Goal: Information Seeking & Learning: Check status

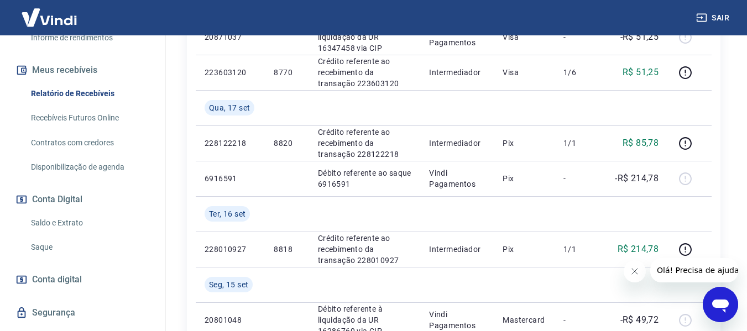
scroll to position [216, 0]
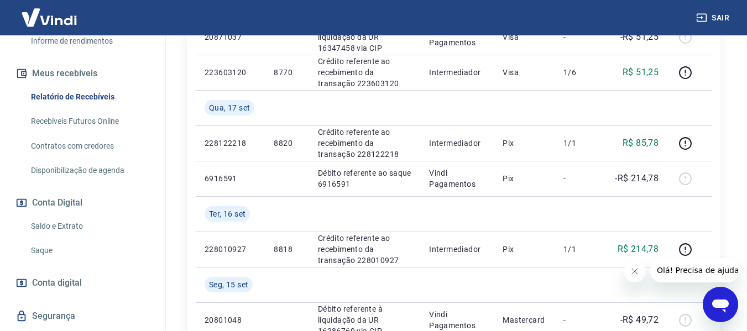
click at [78, 222] on link "Saldo e Extrato" at bounding box center [90, 226] width 126 height 23
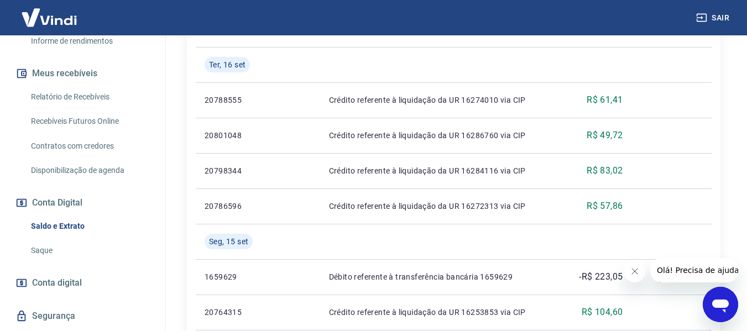
scroll to position [366, 0]
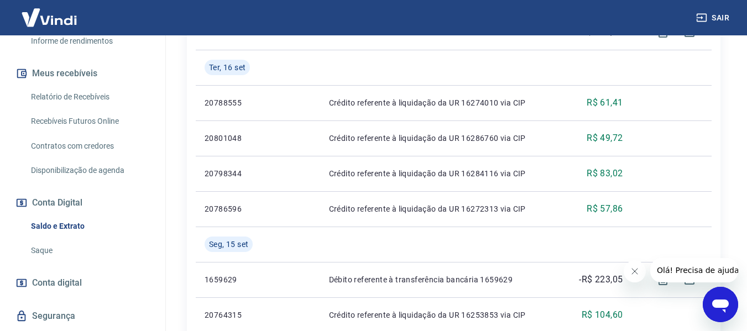
click at [87, 98] on link "Relatório de Recebíveis" at bounding box center [90, 97] width 126 height 23
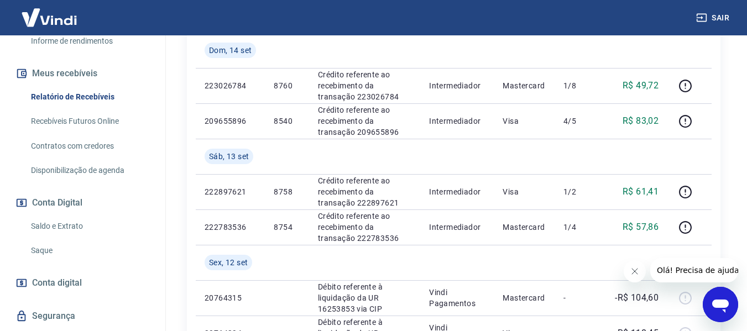
scroll to position [760, 0]
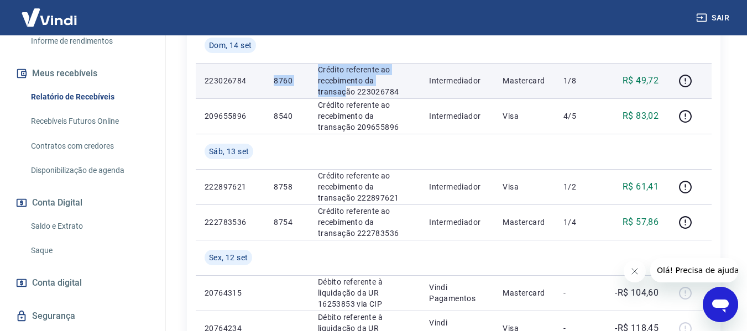
drag, startPoint x: 260, startPoint y: 81, endPoint x: 401, endPoint y: 82, distance: 140.5
click at [401, 82] on tr "223026784 8760 Crédito referente ao recebimento da transação 223026784 Intermed…" at bounding box center [454, 80] width 516 height 35
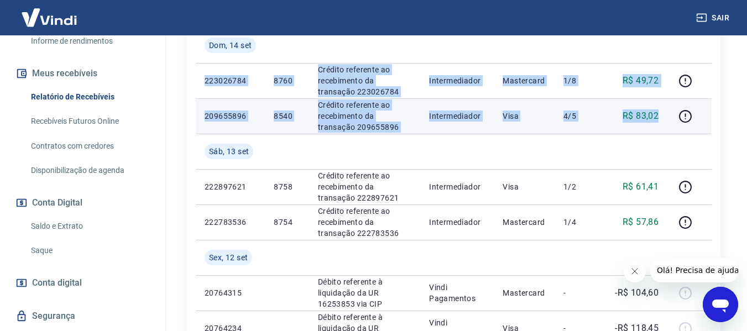
drag, startPoint x: 198, startPoint y: 79, endPoint x: 659, endPoint y: 116, distance: 462.3
click at [659, 116] on tbody "[DATE] 6923241 Débito referente ao saque 6923241 Vindi Pagamentos Pix - -R$ 85,…" at bounding box center [454, 10] width 516 height 956
copy tbody "223026784 8760 Crédito referente ao recebimento da transação 223026784 Intermed…"
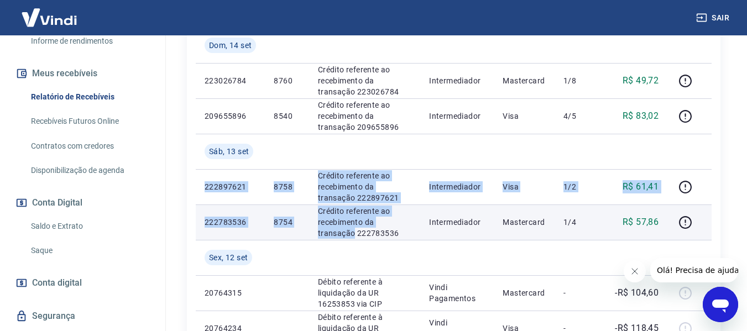
drag, startPoint x: 202, startPoint y: 185, endPoint x: 406, endPoint y: 214, distance: 205.6
click at [415, 217] on tbody "[DATE] 6923241 Débito referente ao saque 6923241 Vindi Pagamentos Pix - -R$ 85,…" at bounding box center [454, 10] width 516 height 956
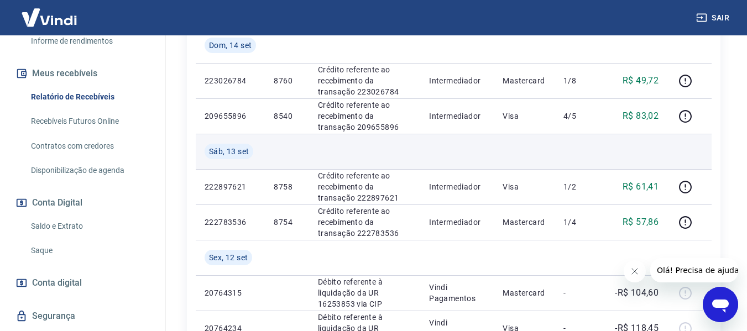
click at [229, 169] on td "Sáb, 13 set" at bounding box center [230, 151] width 69 height 35
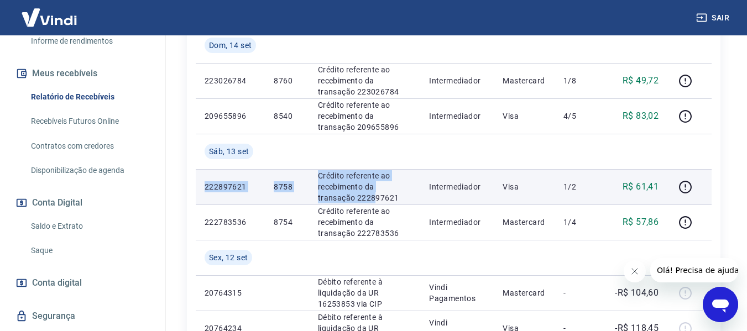
drag, startPoint x: 203, startPoint y: 182, endPoint x: 338, endPoint y: 198, distance: 135.9
click at [338, 198] on tr "222897621 8758 Crédito referente ao recebimento da transação 222897621 Intermed…" at bounding box center [454, 186] width 516 height 35
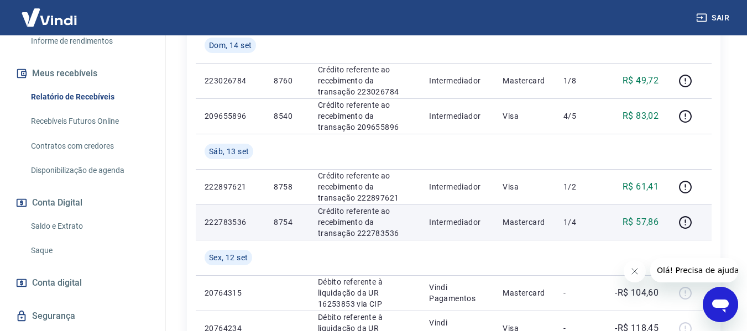
click at [596, 226] on p "1/4" at bounding box center [580, 222] width 33 height 11
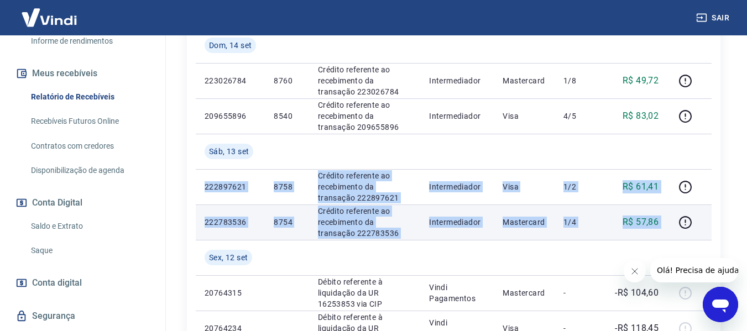
drag, startPoint x: 204, startPoint y: 184, endPoint x: 669, endPoint y: 220, distance: 466.6
click at [669, 220] on tbody "[DATE] 6923241 Débito referente ao saque 6923241 Vindi Pagamentos Pix - -R$ 85,…" at bounding box center [454, 10] width 516 height 956
copy tbody "222897621 8758 Crédito referente ao recebimento da transação 222897621 Intermed…"
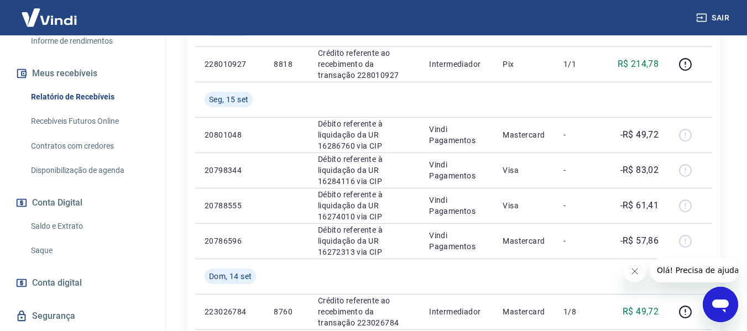
scroll to position [518, 0]
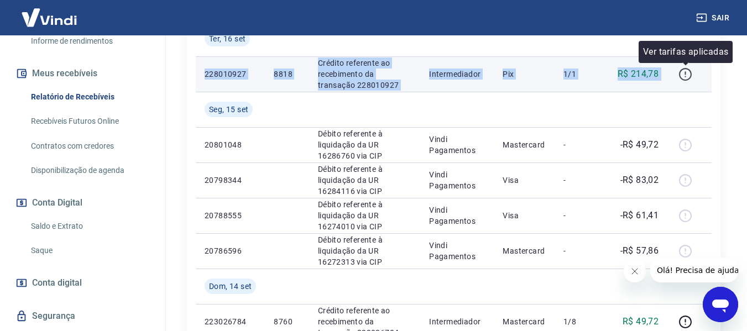
drag, startPoint x: 203, startPoint y: 72, endPoint x: 680, endPoint y: 77, distance: 477.5
click at [680, 77] on tr "228010927 8818 Crédito referente ao recebimento da transação 228010927 Intermed…" at bounding box center [454, 73] width 516 height 35
copy tr "228010927 8818 Crédito referente ao recebimento da transação 228010927 Intermed…"
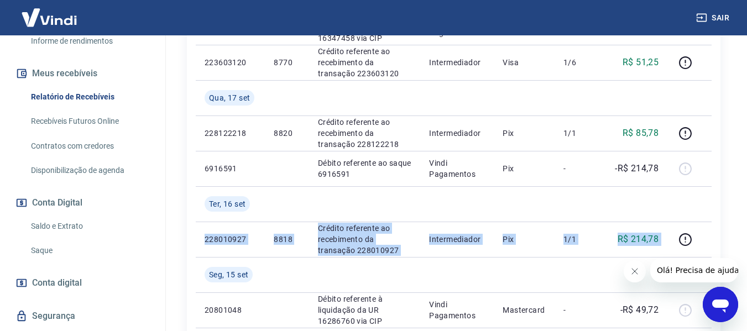
scroll to position [356, 0]
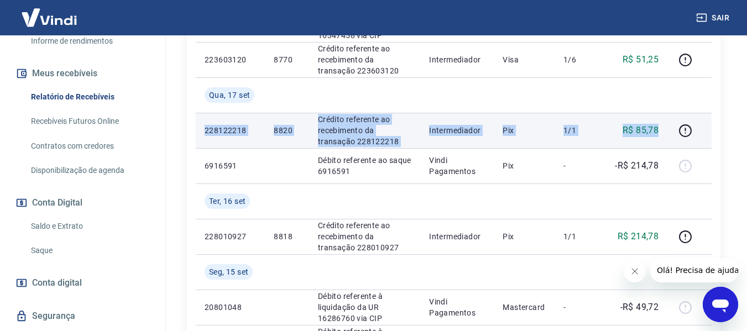
drag, startPoint x: 201, startPoint y: 128, endPoint x: 666, endPoint y: 132, distance: 464.2
click at [666, 132] on tr "228122218 8820 Crédito referente ao recebimento da transação 228122218 Intermed…" at bounding box center [454, 130] width 516 height 35
copy tr "228122218 8820 Crédito referente ao recebimento da transação 228122218 Intermed…"
